Goal: Book appointment/travel/reservation

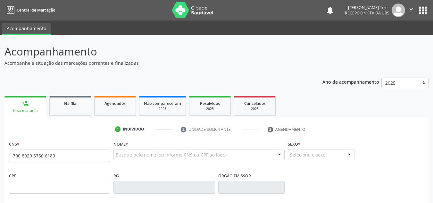
type input "700 8029 5750 6189"
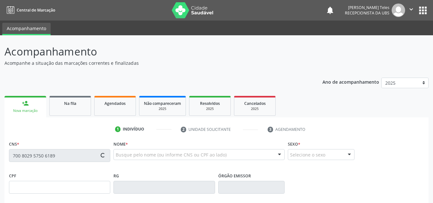
type input "1[DATE]"
type input "[DATE] da Cruz"
type input "[PHONE_NUMBER]"
type input "S/N"
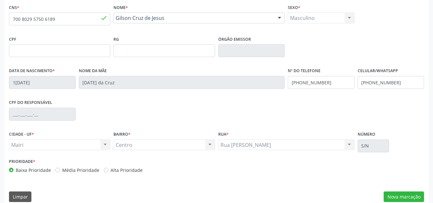
scroll to position [145, 0]
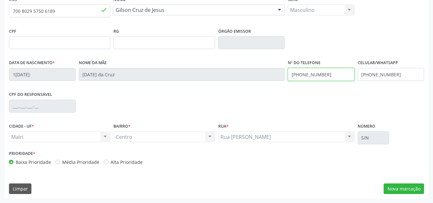
click at [333, 76] on input "[PHONE_NUMBER]" at bounding box center [321, 74] width 67 height 13
type input "[PHONE_NUMBER]"
click at [403, 190] on button "Nova marcação" at bounding box center [404, 188] width 40 height 11
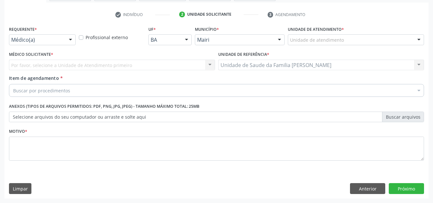
scroll to position [115, 0]
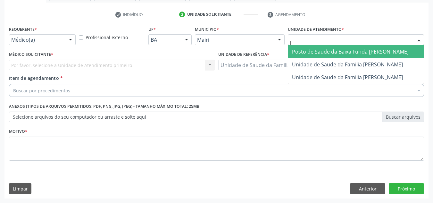
type input "jo"
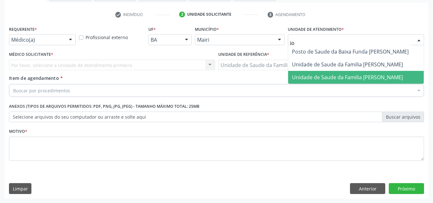
click at [317, 77] on span "Unidade de Saude da Familia [PERSON_NAME]" at bounding box center [347, 77] width 111 height 7
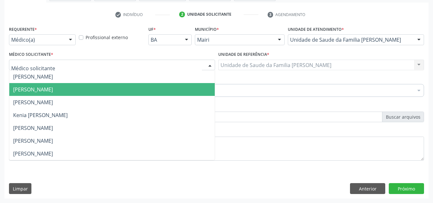
click at [30, 86] on span "[PERSON_NAME]" at bounding box center [33, 89] width 40 height 7
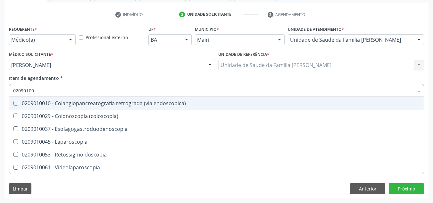
type input "020901002"
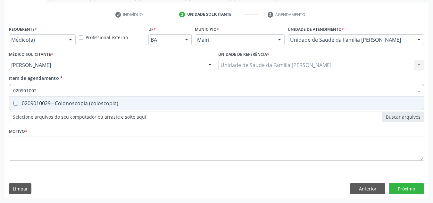
click at [35, 105] on div "0209010029 - Colonoscopia (coloscopia)" at bounding box center [216, 103] width 407 height 5
checkbox \(coloscopia\) "true"
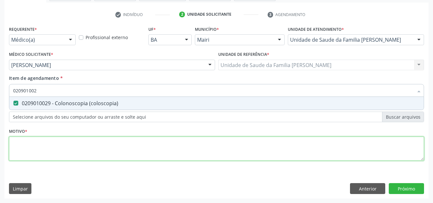
click at [54, 155] on div "Requerente * Médico(a) Médico(a) Enfermeiro(a) Paciente Nenhum resultado encont…" at bounding box center [216, 96] width 415 height 145
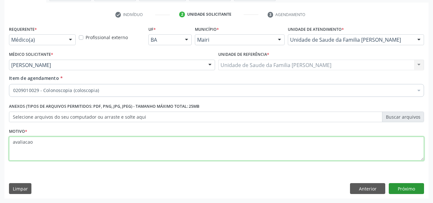
type textarea "avaliacao"
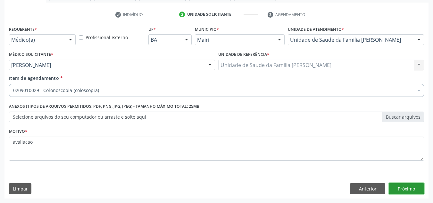
click at [400, 189] on button "Próximo" at bounding box center [406, 188] width 35 height 11
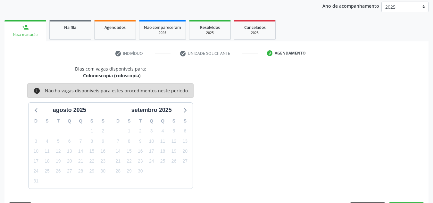
scroll to position [95, 0]
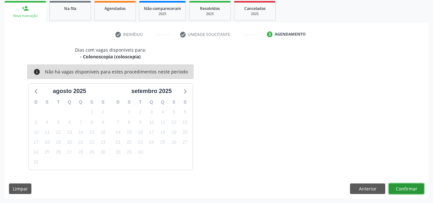
click at [403, 189] on button "Confirmar" at bounding box center [406, 188] width 35 height 11
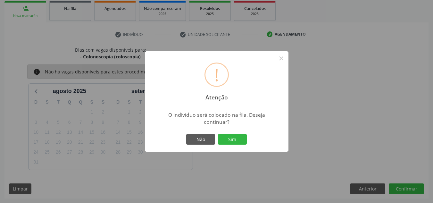
click at [232, 133] on div "Não Sim" at bounding box center [216, 139] width 63 height 13
click at [234, 136] on button "Sim" at bounding box center [232, 139] width 29 height 11
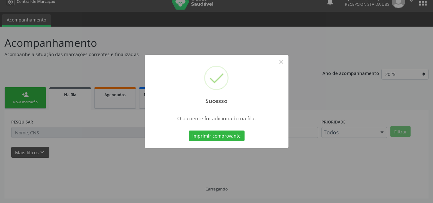
scroll to position [9, 0]
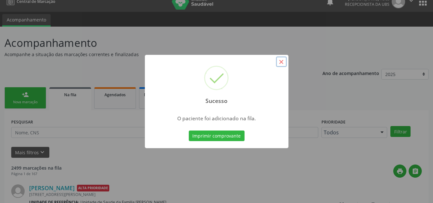
click at [281, 64] on button "×" at bounding box center [281, 61] width 11 height 11
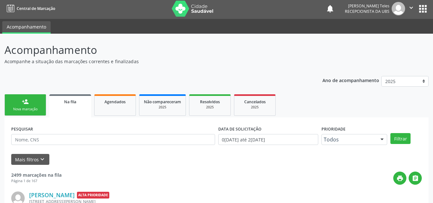
scroll to position [0, 0]
